Goal: Information Seeking & Learning: Learn about a topic

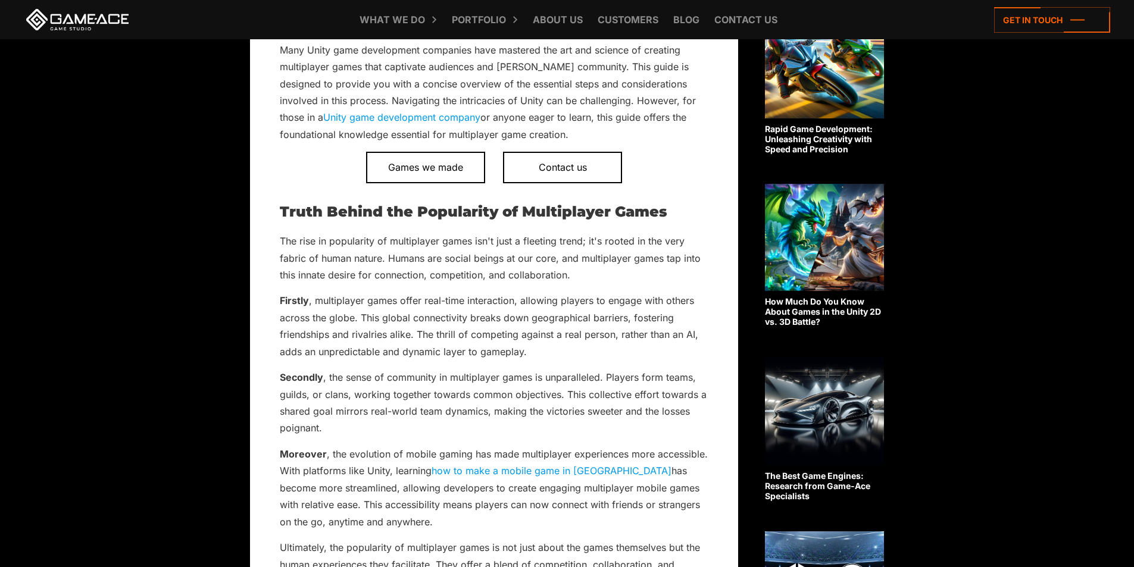
scroll to position [655, 0]
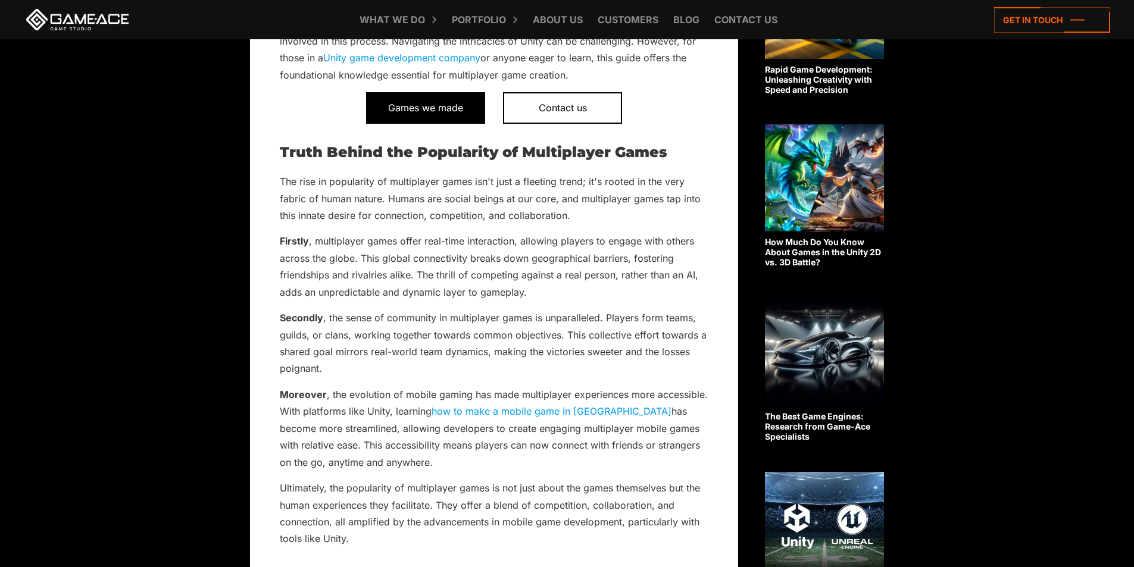
click at [422, 114] on span "Games we made" at bounding box center [425, 107] width 119 height 31
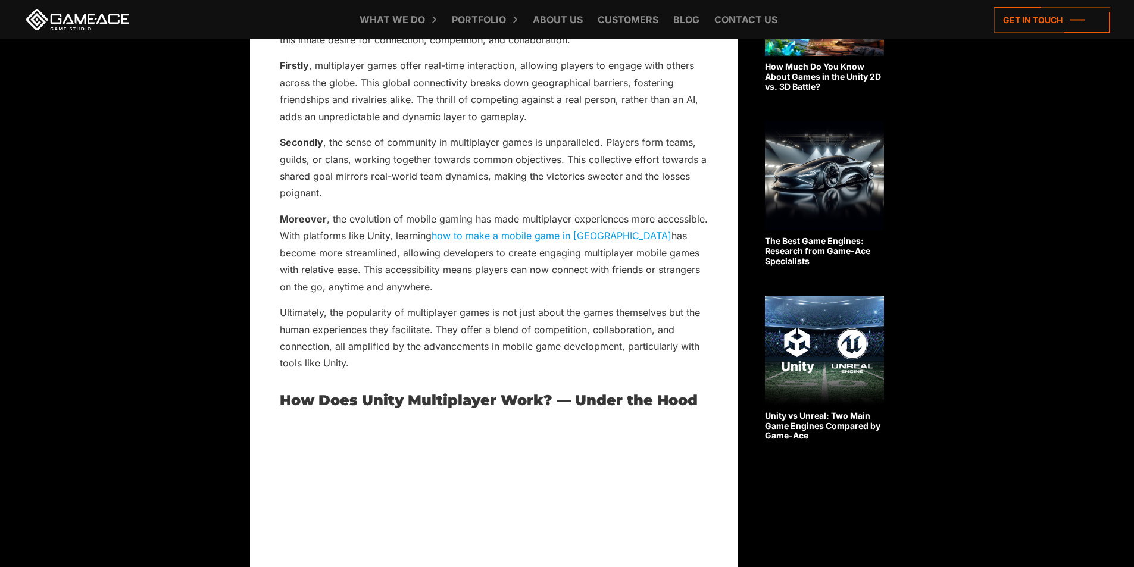
scroll to position [834, 0]
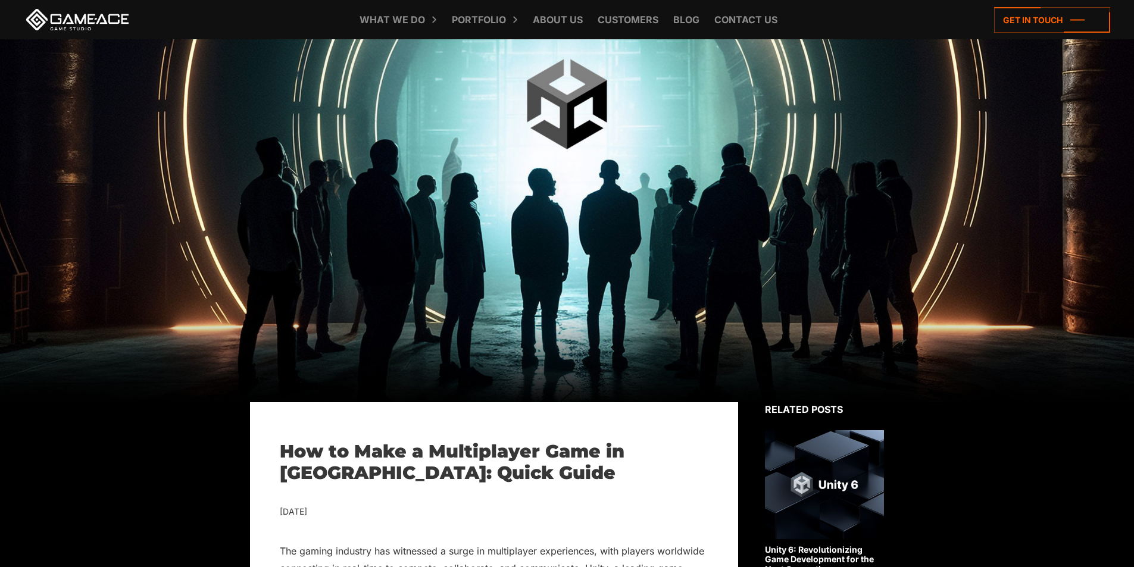
drag, startPoint x: 1066, startPoint y: 448, endPoint x: 1035, endPoint y: 191, distance: 259.0
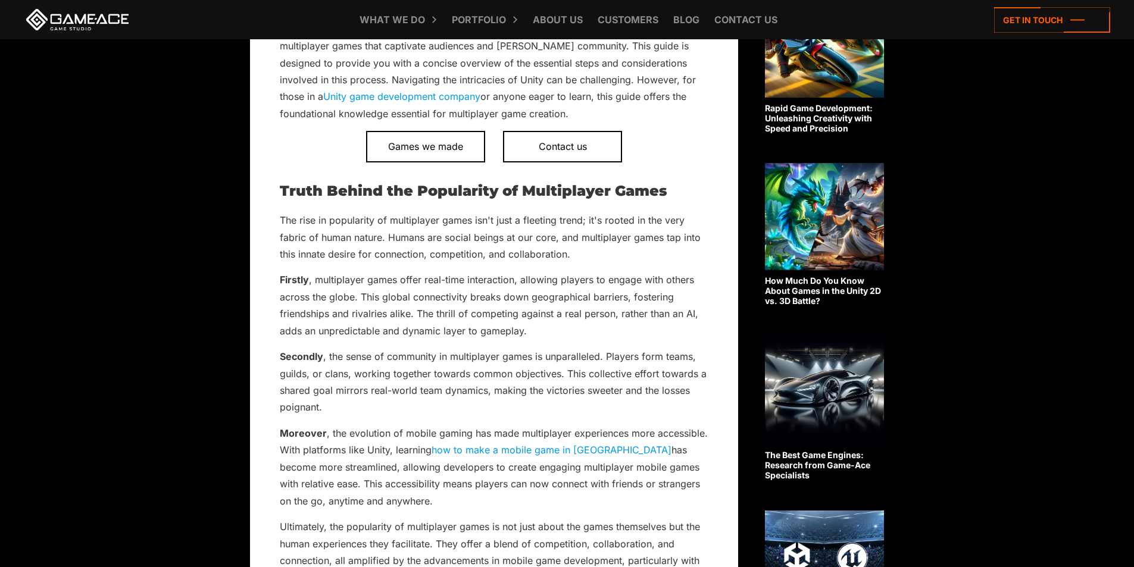
scroll to position [714, 0]
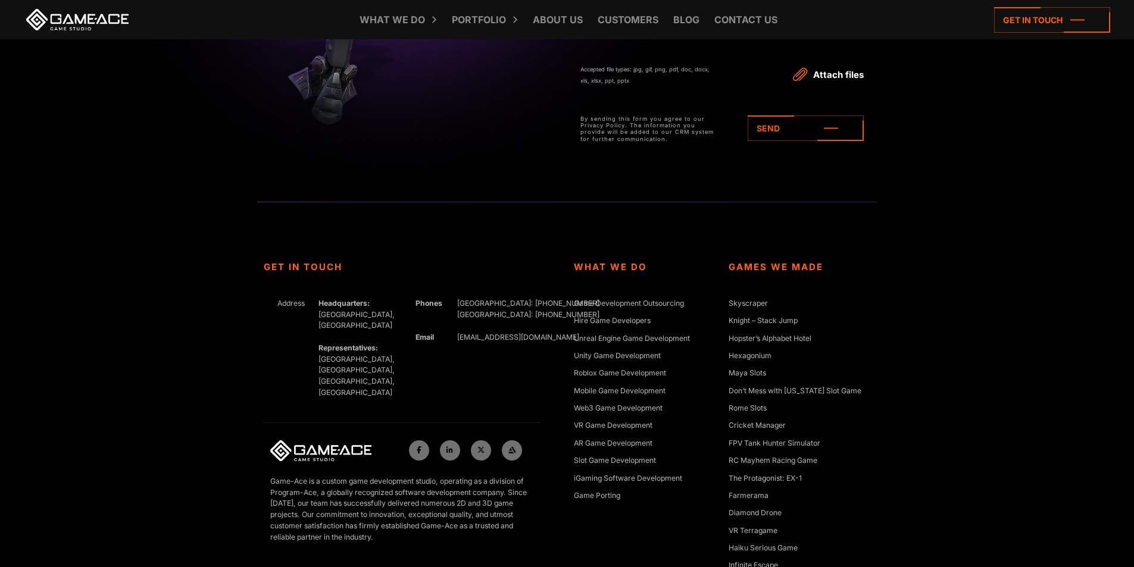
scroll to position [4510, 0]
